Goal: Task Accomplishment & Management: Manage account settings

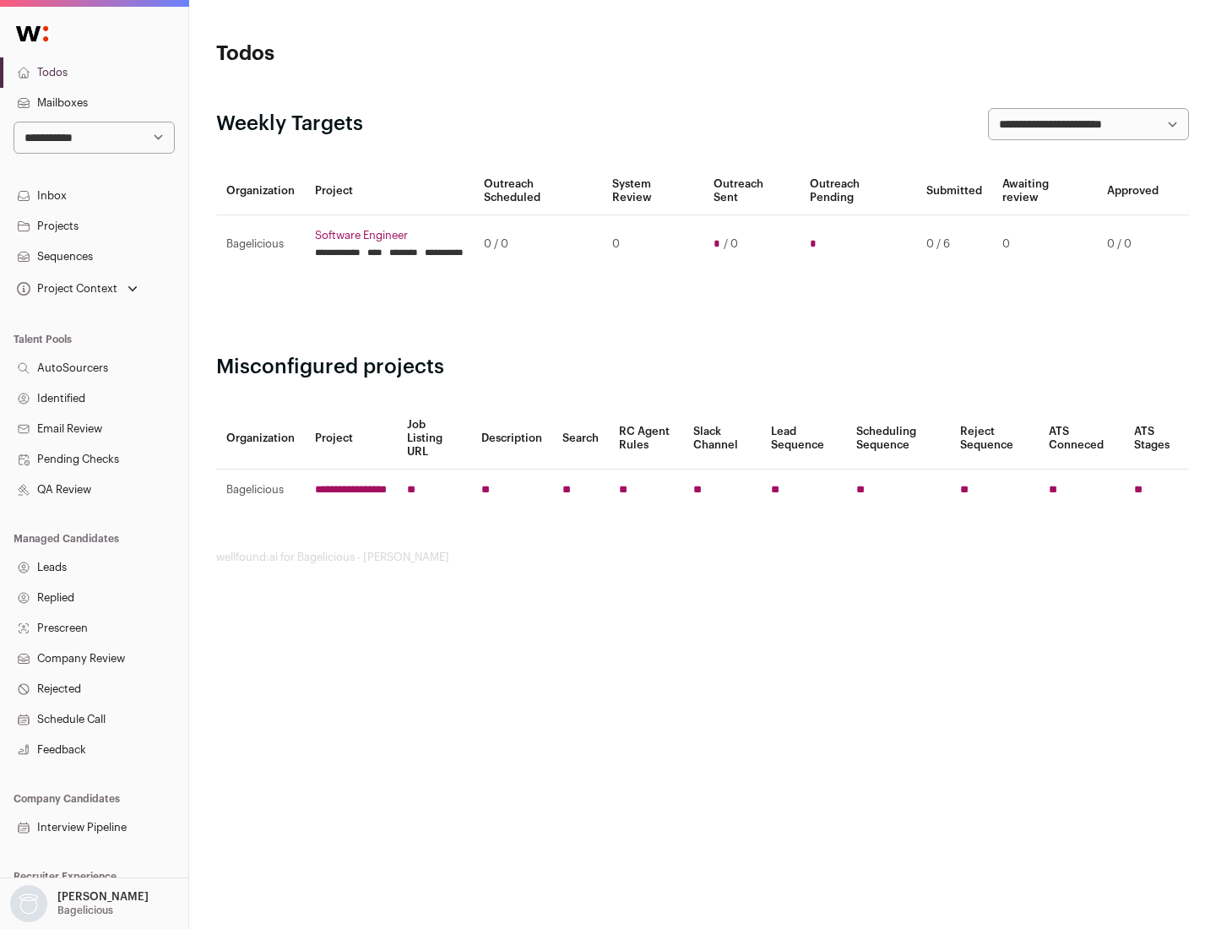
click at [94, 226] on link "Projects" at bounding box center [94, 226] width 188 height 30
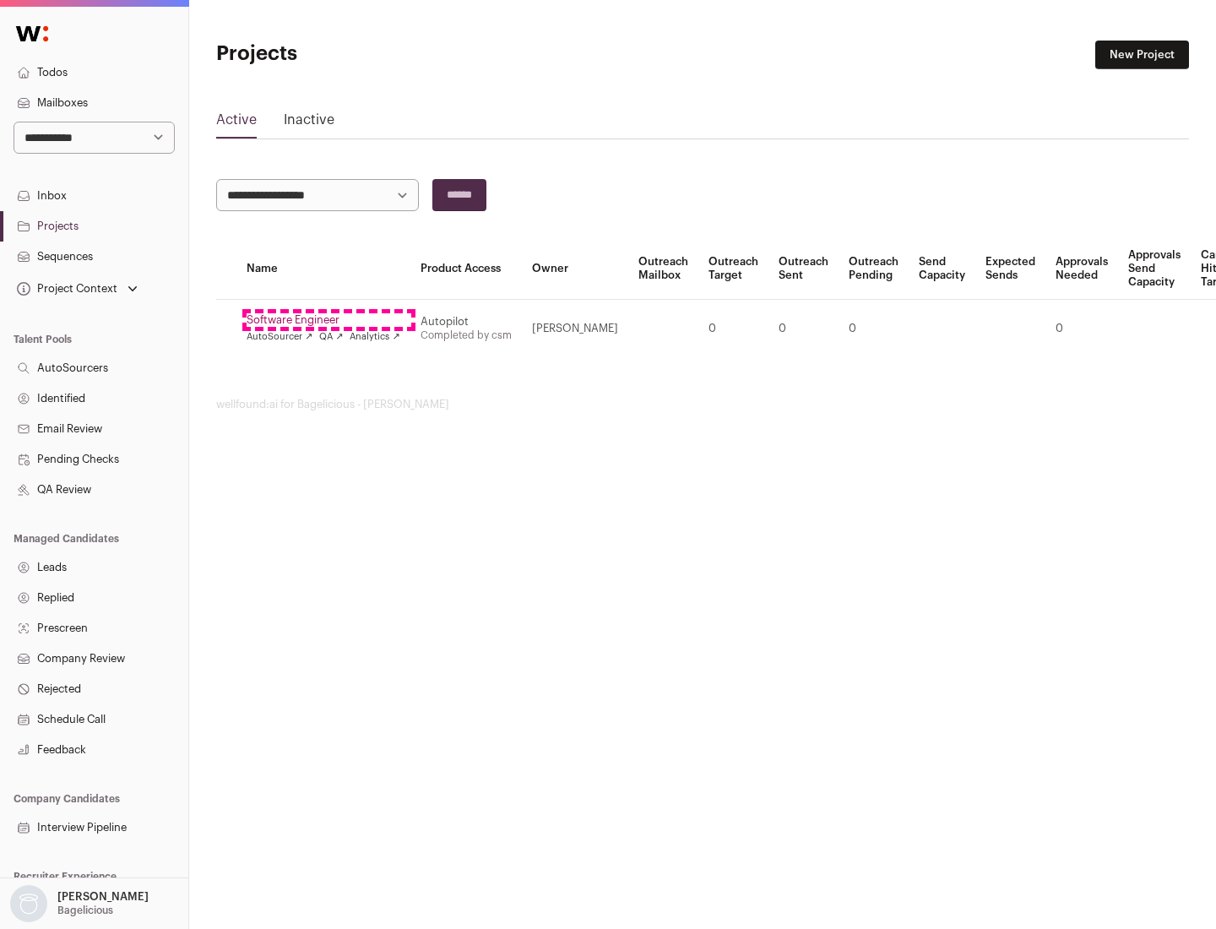
click at [329, 320] on link "Software Engineer" at bounding box center [324, 320] width 154 height 14
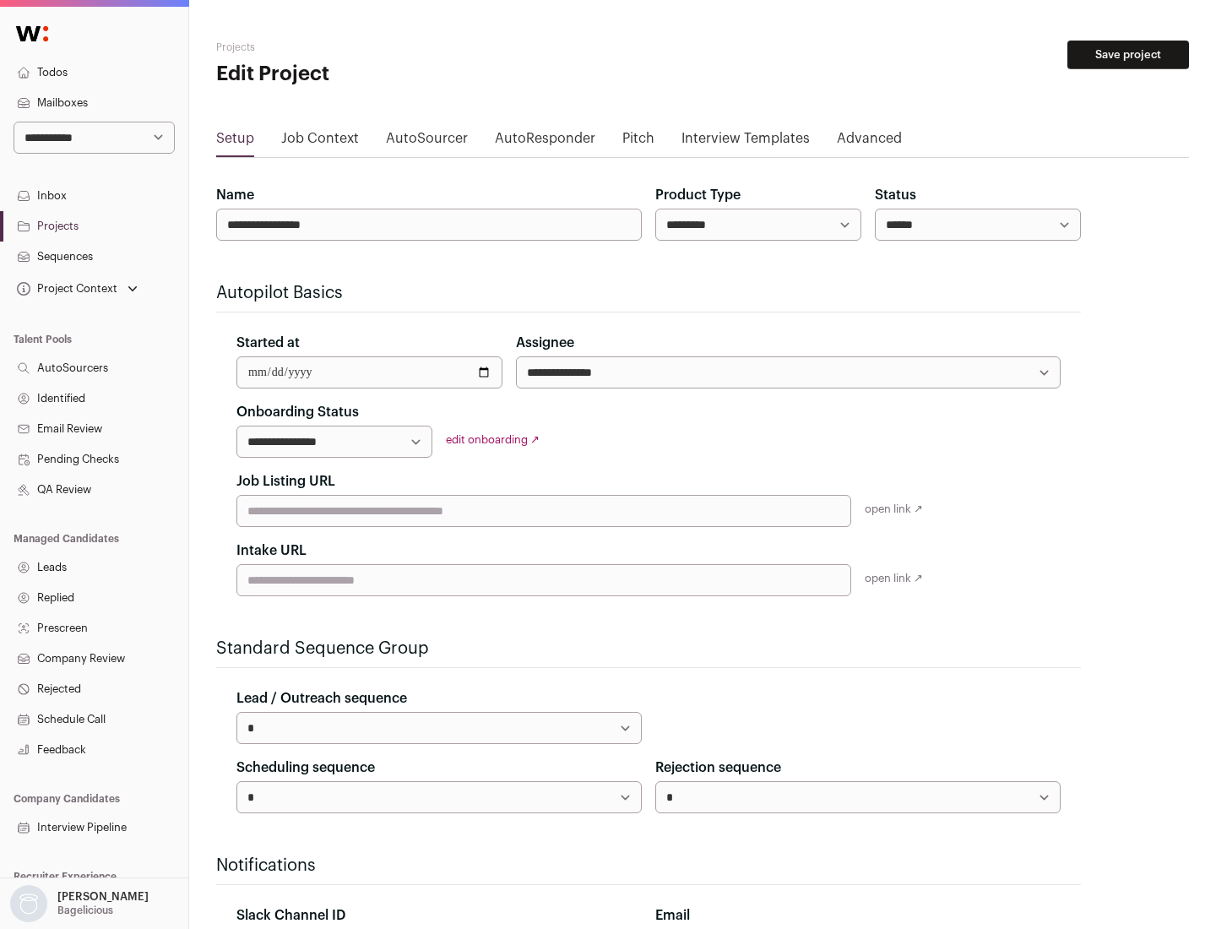
click at [1129, 55] on button "Save project" at bounding box center [1129, 55] width 122 height 29
